Goal: Task Accomplishment & Management: Complete application form

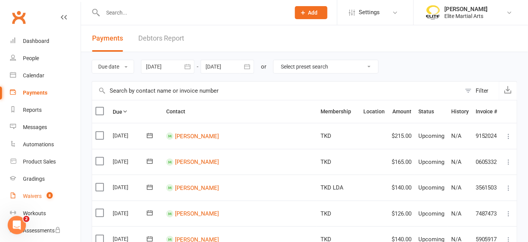
click at [32, 196] on div "Waivers" at bounding box center [32, 196] width 19 height 6
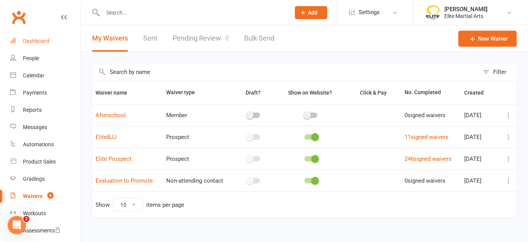
click at [41, 41] on div "Dashboard" at bounding box center [36, 41] width 26 height 6
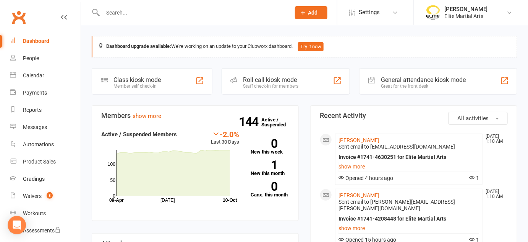
click at [130, 16] on input "text" at bounding box center [193, 12] width 185 height 11
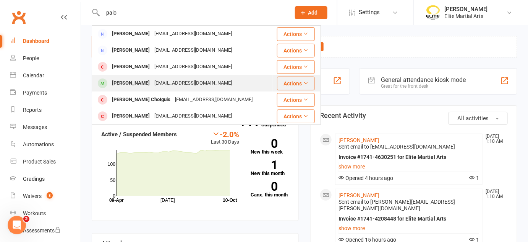
type input "palo"
click at [146, 81] on div "[PERSON_NAME]" at bounding box center [131, 83] width 42 height 11
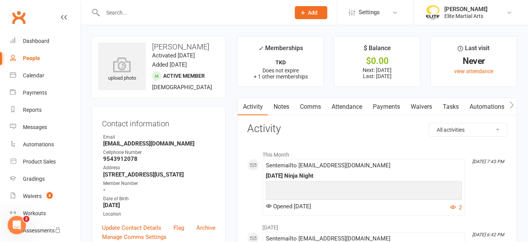
click at [384, 103] on link "Payments" at bounding box center [387, 107] width 38 height 18
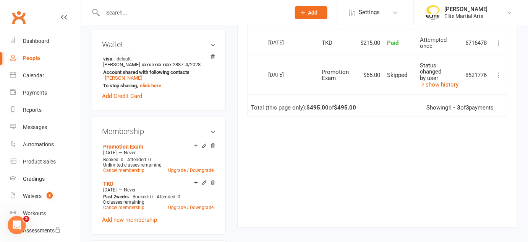
scroll to position [313, 0]
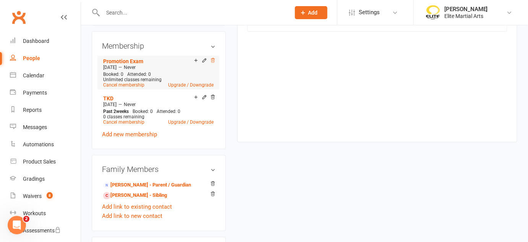
click at [214, 63] on icon at bounding box center [212, 60] width 5 height 5
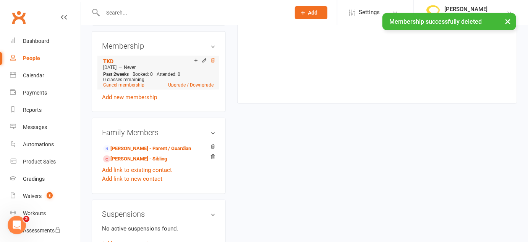
click at [213, 63] on icon at bounding box center [212, 60] width 5 height 5
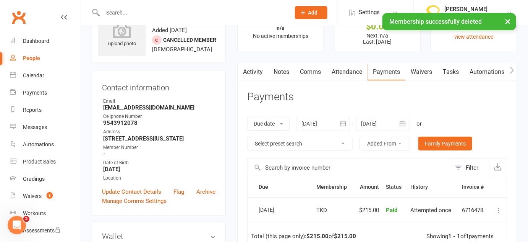
scroll to position [0, 0]
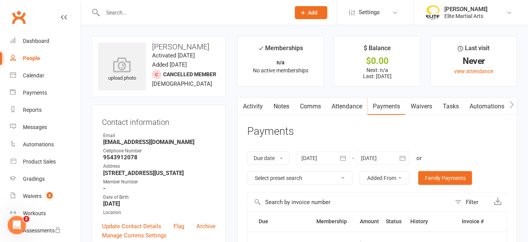
click at [162, 13] on input "text" at bounding box center [193, 12] width 185 height 11
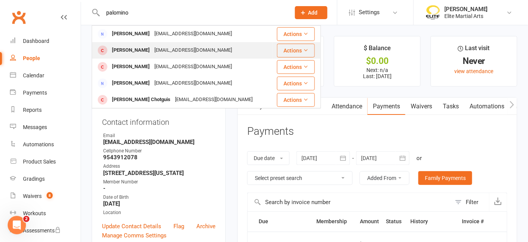
type input "palomino"
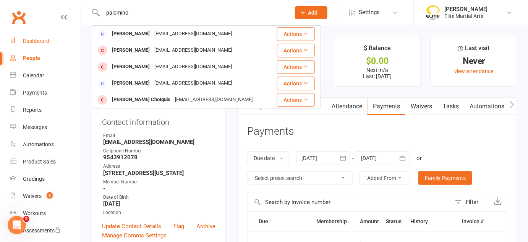
click at [40, 39] on div "Dashboard" at bounding box center [36, 41] width 26 height 6
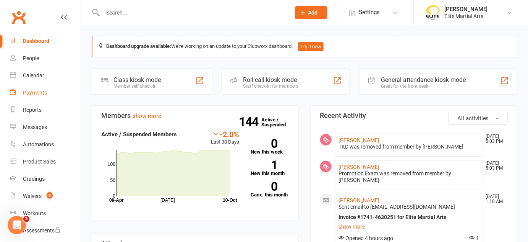
click at [31, 96] on link "Payments" at bounding box center [45, 92] width 71 height 17
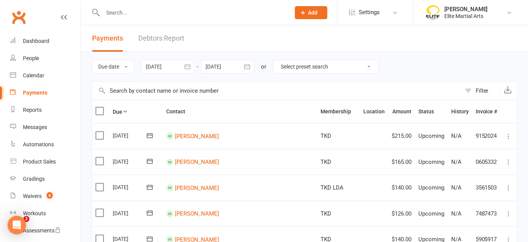
click at [127, 11] on input "text" at bounding box center [193, 12] width 185 height 11
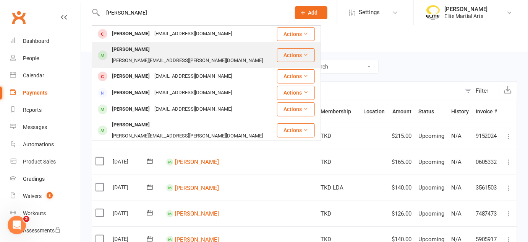
type input "[PERSON_NAME]"
click at [152, 53] on div "[PERSON_NAME]" at bounding box center [131, 49] width 42 height 11
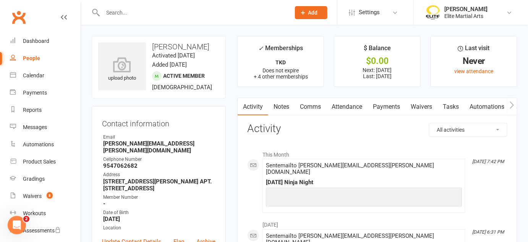
click at [387, 107] on link "Payments" at bounding box center [387, 107] width 38 height 18
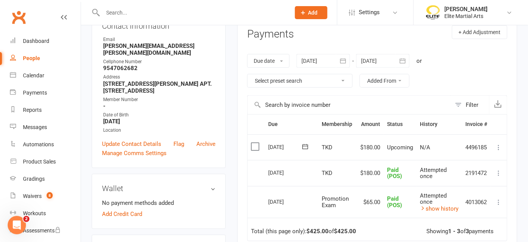
scroll to position [98, 0]
click at [499, 147] on icon at bounding box center [499, 147] width 8 height 8
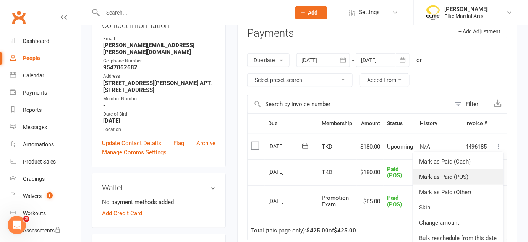
click at [453, 173] on link "Mark as Paid (POS)" at bounding box center [458, 176] width 90 height 15
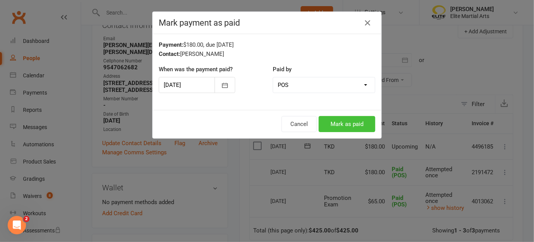
click at [359, 123] on button "Mark as paid" at bounding box center [346, 124] width 57 height 16
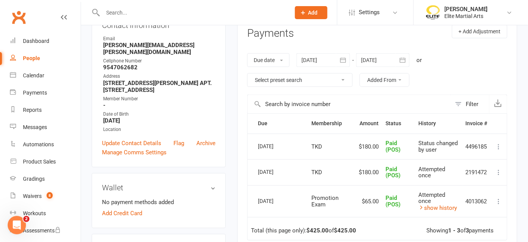
click at [148, 11] on input "text" at bounding box center [193, 12] width 185 height 11
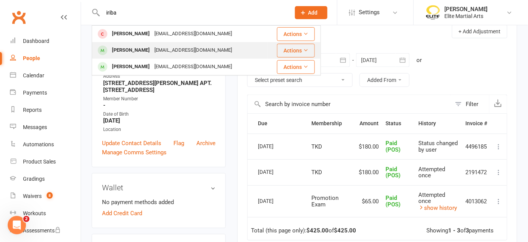
type input "iriba"
click at [171, 52] on div "[EMAIL_ADDRESS][DOMAIN_NAME]" at bounding box center [193, 50] width 82 height 11
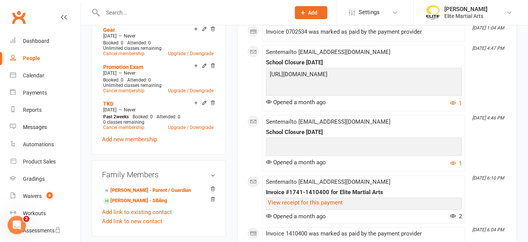
scroll to position [349, 0]
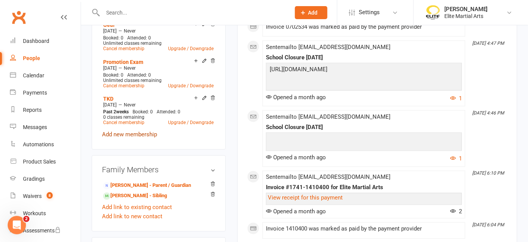
click at [130, 138] on link "Add new membership" at bounding box center [129, 134] width 55 height 7
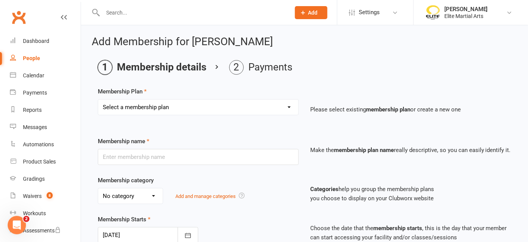
click at [176, 106] on select "Select a membership plan Create new Membership Plan Taekwondodo Kickboxing Jiuj…" at bounding box center [198, 106] width 200 height 15
select select "8"
click at [98, 99] on select "Select a membership plan Create new Membership Plan Taekwondodo Kickboxing Jiuj…" at bounding box center [198, 106] width 200 height 15
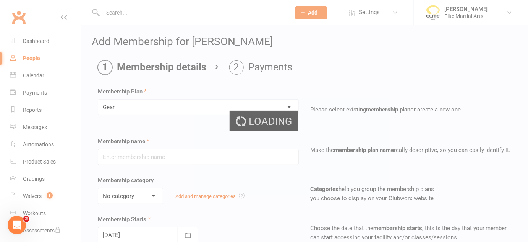
type input "Gear"
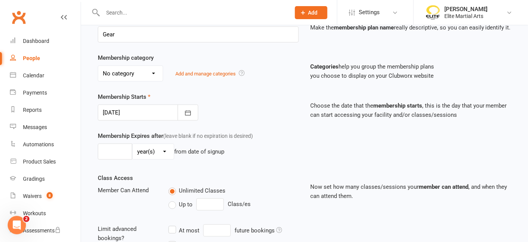
scroll to position [258, 0]
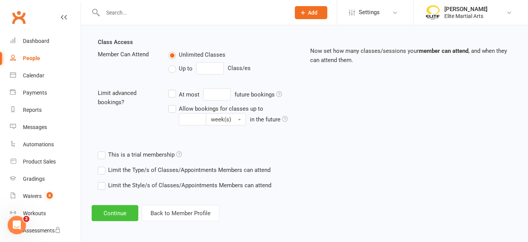
click at [124, 215] on button "Continue" at bounding box center [115, 213] width 47 height 16
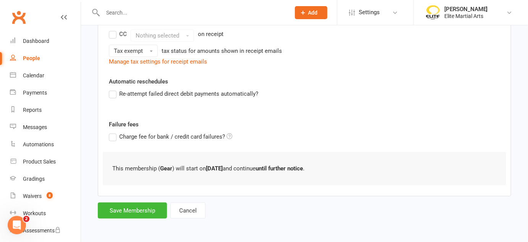
scroll to position [0, 0]
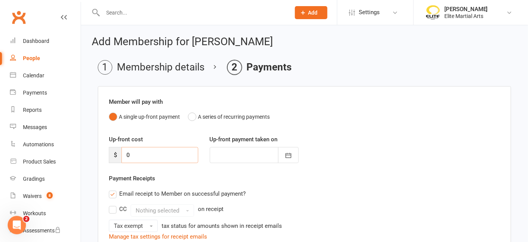
click at [134, 152] on input "0" at bounding box center [160, 155] width 77 height 16
type input "2"
type input "[DATE]"
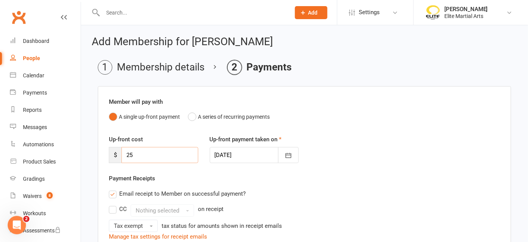
type input "25"
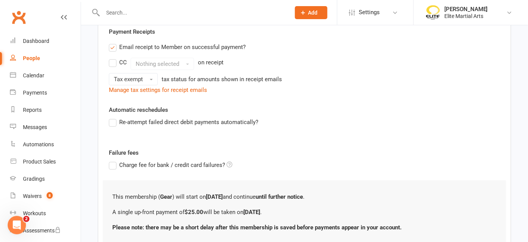
scroll to position [204, 0]
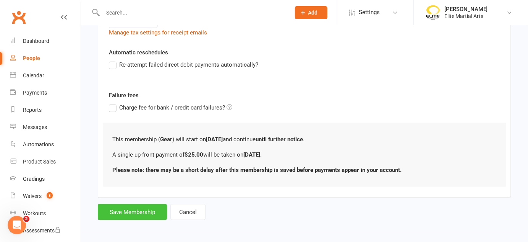
click at [126, 211] on button "Save Membership" at bounding box center [132, 212] width 69 height 16
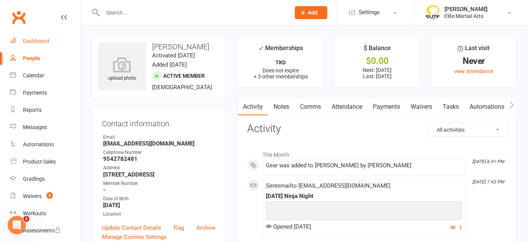
click at [38, 41] on div "Dashboard" at bounding box center [36, 41] width 26 height 6
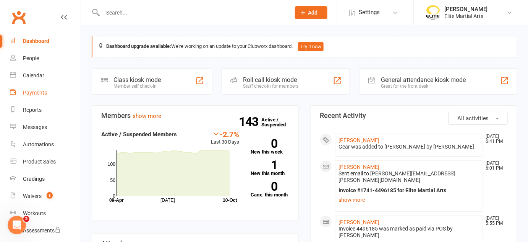
click at [41, 91] on div "Payments" at bounding box center [35, 92] width 24 height 6
